Goal: Navigation & Orientation: Go to known website

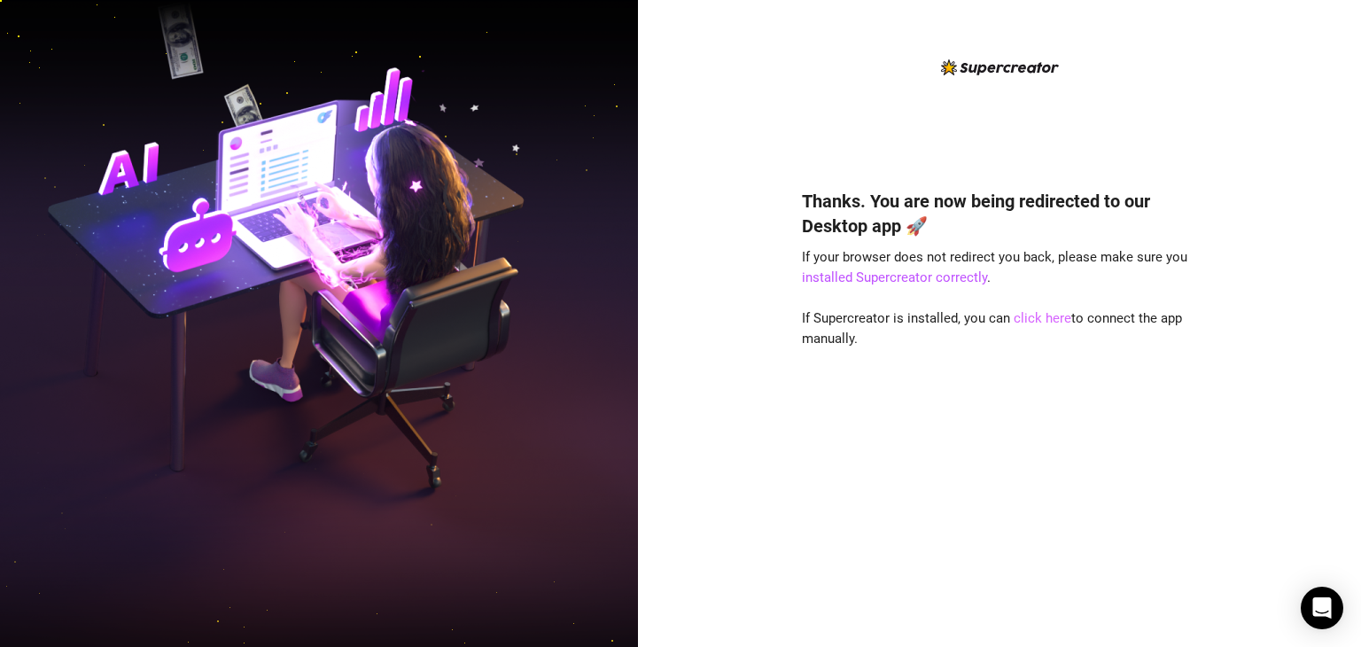
click at [1036, 323] on link "click here" at bounding box center [1043, 318] width 58 height 16
click at [1213, 454] on div "Thanks. You are now being redirected to our Desktop app 🚀 If your browser does …" at bounding box center [999, 323] width 723 height 647
